Goal: Transaction & Acquisition: Subscribe to service/newsletter

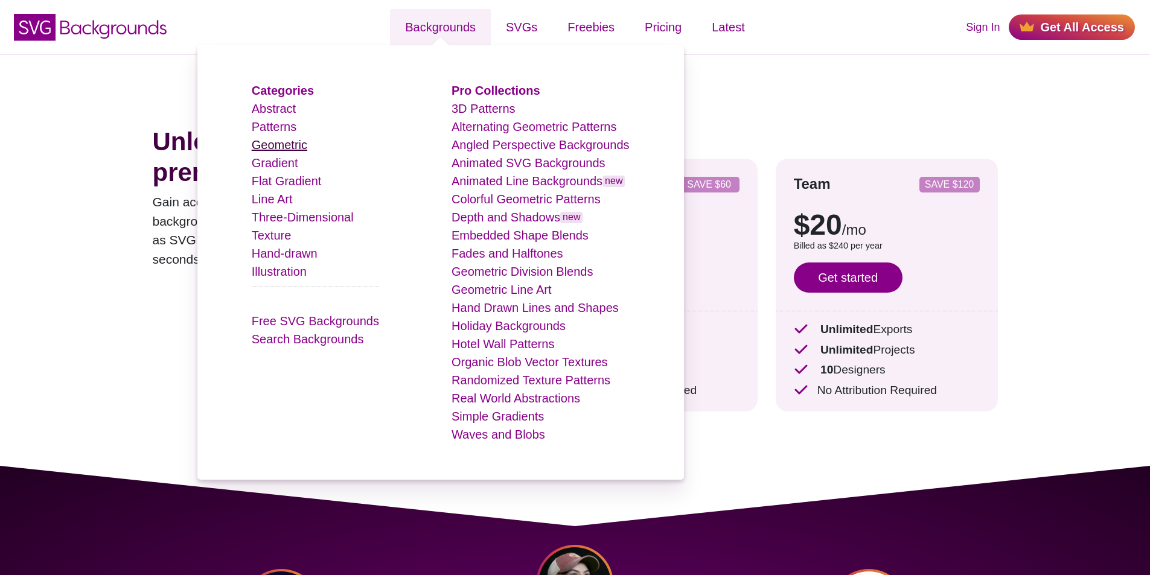
click at [284, 152] on link "Geometric" at bounding box center [280, 144] width 56 height 13
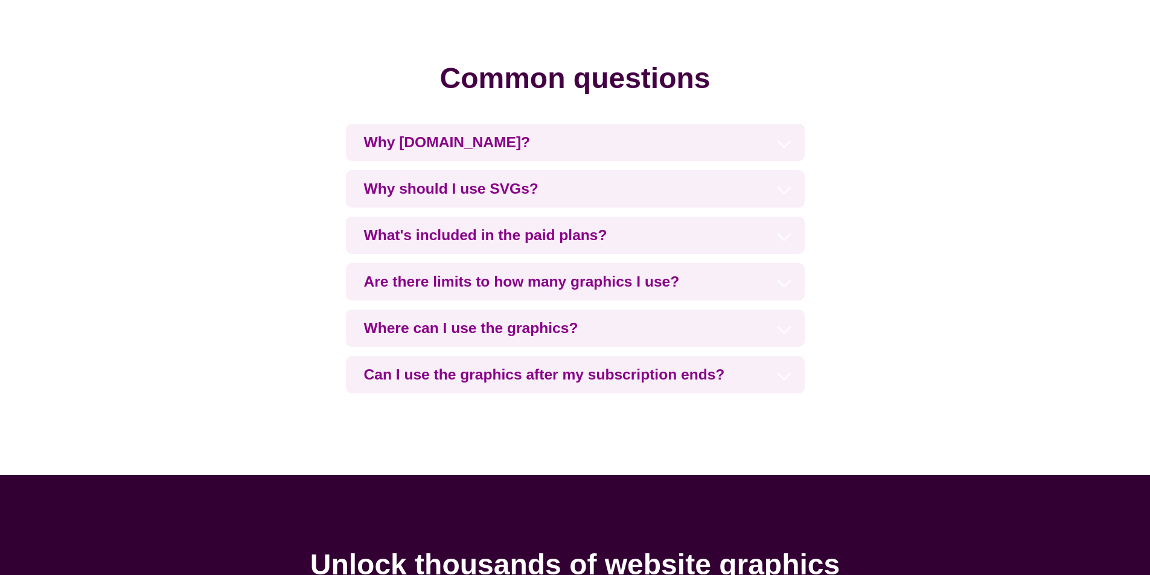
scroll to position [3079, 0]
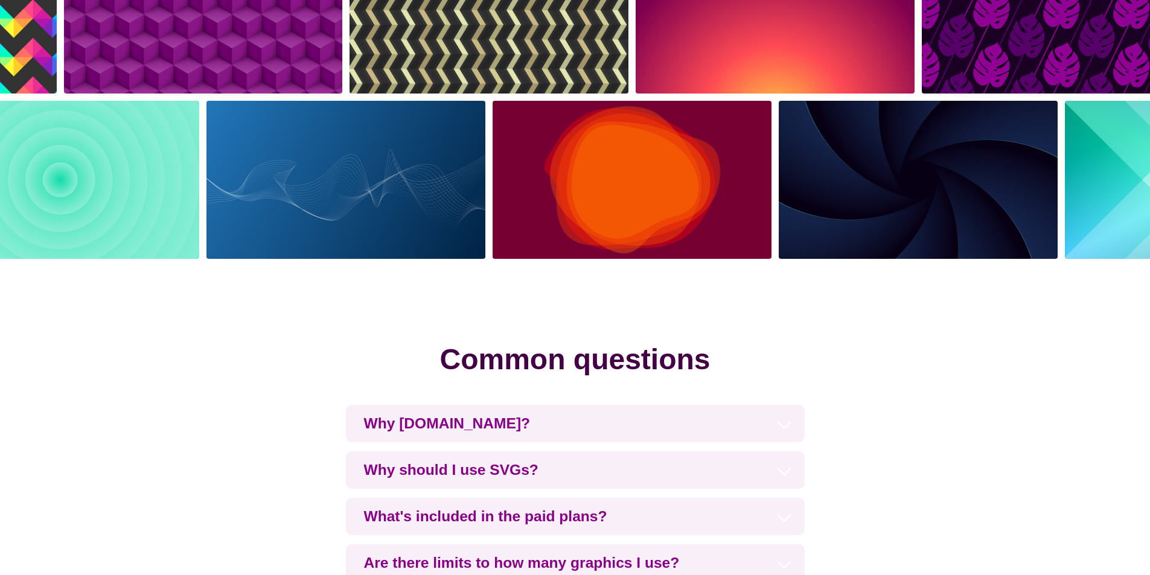
scroll to position [2536, 0]
